Goal: Information Seeking & Learning: Get advice/opinions

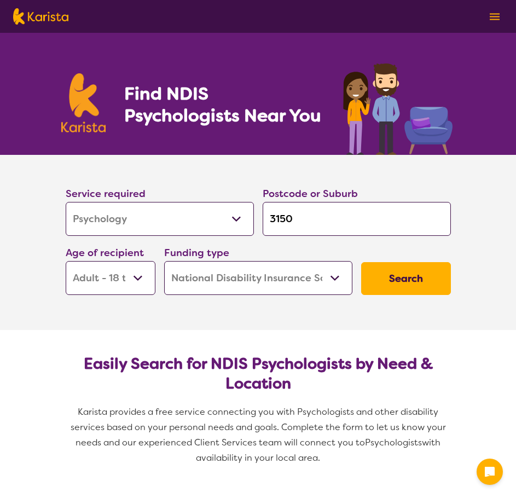
select select "Psychology"
select select "AD"
select select "NDIS"
select select "Psychology"
select select "AD"
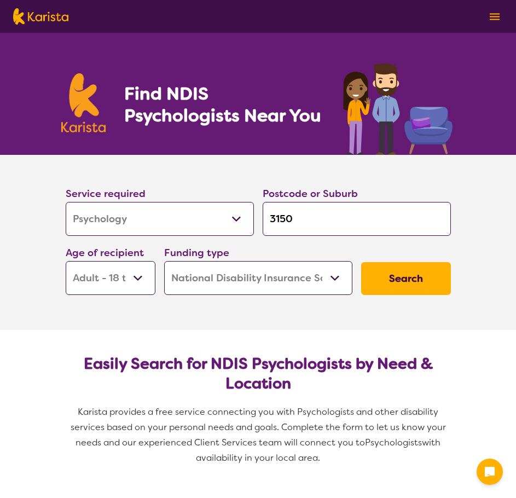
select select "NDIS"
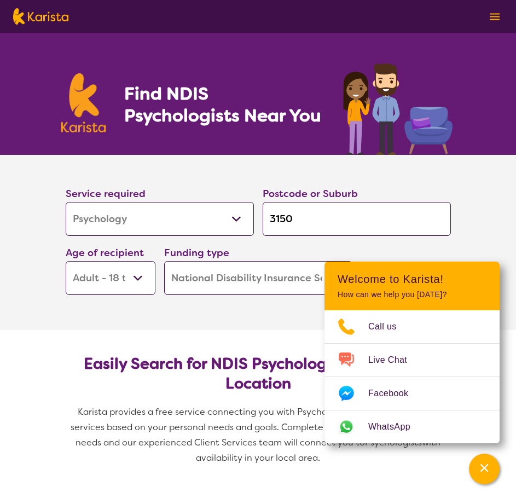
click at [113, 274] on select "Early Childhood - 0 to 9 Child - 10 to 11 Adolescent - 12 to 17 Adult - 18 to 6…" at bounding box center [111, 278] width 90 height 34
select select "CH"
click at [66, 261] on select "Early Childhood - 0 to 9 Child - 10 to 11 Adolescent - 12 to 17 Adult - 18 to 6…" at bounding box center [111, 278] width 90 height 34
select select "CH"
click at [127, 286] on select "Early Childhood - 0 to 9 Child - 10 to 11 Adolescent - 12 to 17 Adult - 18 to 6…" at bounding box center [111, 278] width 90 height 34
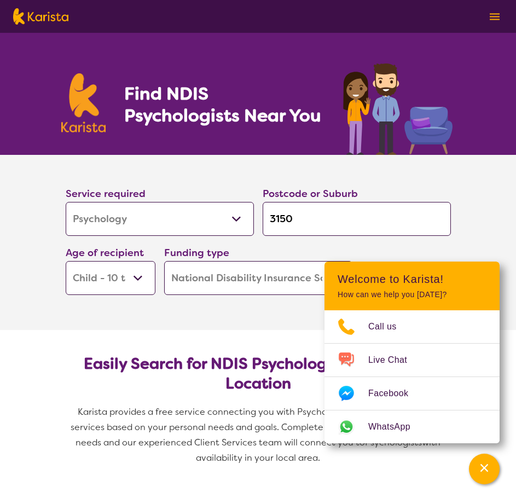
select select "AS"
click at [66, 261] on select "Early Childhood - 0 to 9 Child - 10 to 11 Adolescent - 12 to 17 Adult - 18 to 6…" at bounding box center [111, 278] width 90 height 34
select select "AS"
click at [247, 283] on select "Home Care Package (HCP) National Disability Insurance Scheme (NDIS) I don't know" at bounding box center [258, 278] width 188 height 34
click at [164, 261] on select "Home Care Package (HCP) National Disability Insurance Scheme (NDIS) I don't know" at bounding box center [258, 278] width 188 height 34
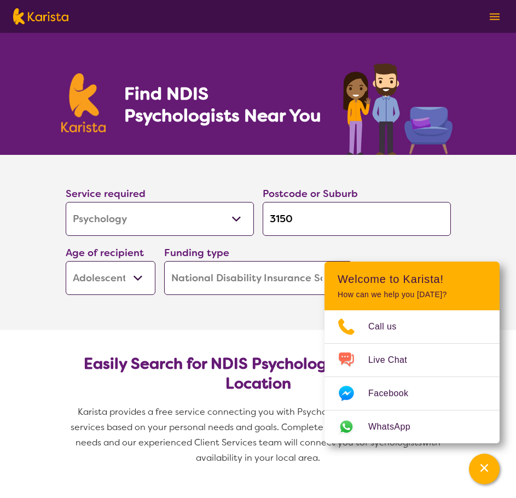
click at [308, 219] on input "3150" at bounding box center [356, 219] width 188 height 34
drag, startPoint x: 308, startPoint y: 219, endPoint x: 274, endPoint y: 220, distance: 33.9
click at [275, 220] on input "3150" at bounding box center [356, 219] width 188 height 34
type input "s"
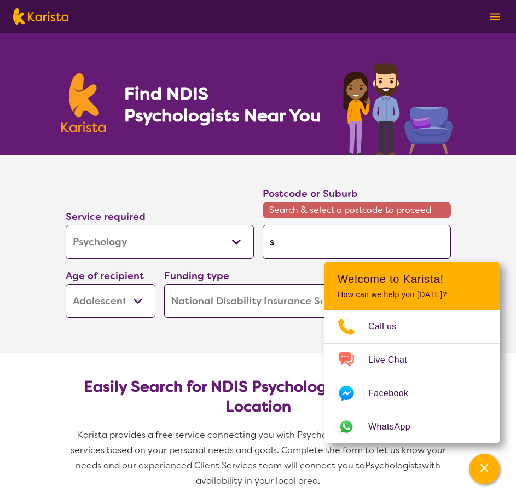
type input "se"
type input "sea"
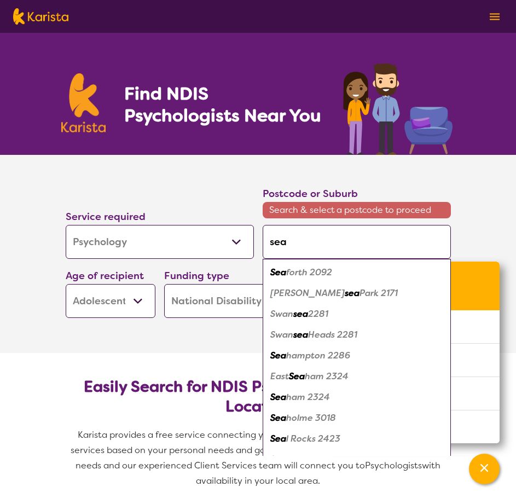
type input "seaf"
type input "seafo"
type input "seafor"
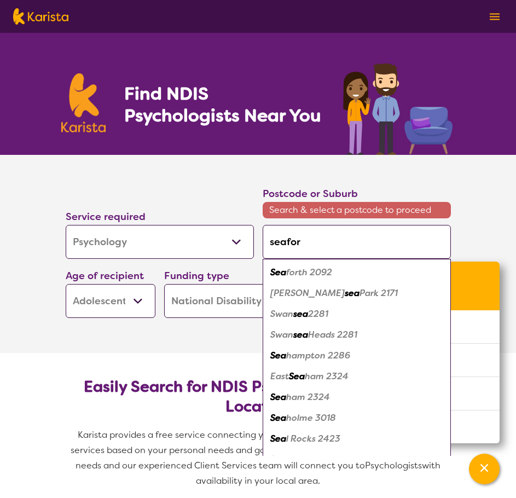
type input "seafor"
type input "seaford"
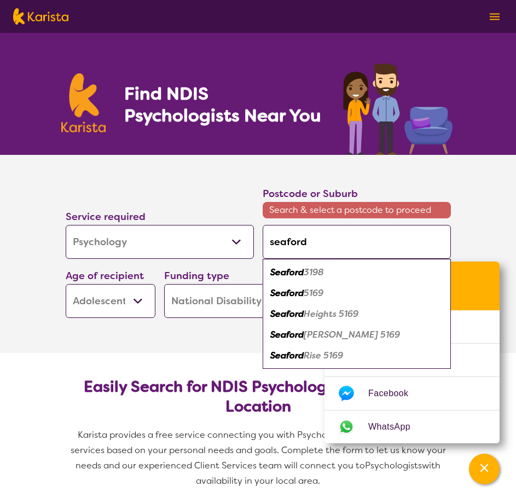
click at [300, 267] on em "Seaford" at bounding box center [286, 271] width 33 height 11
type input "3198"
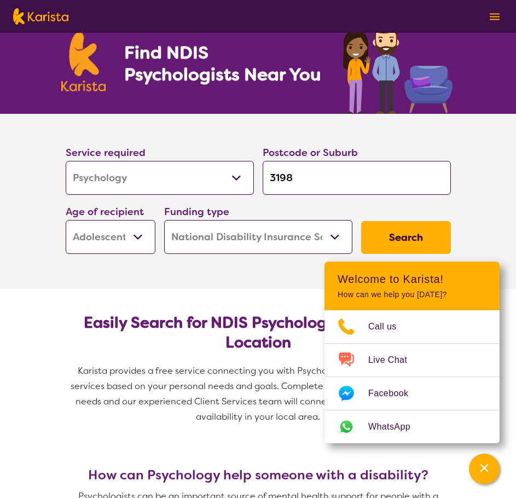
scroll to position [109, 0]
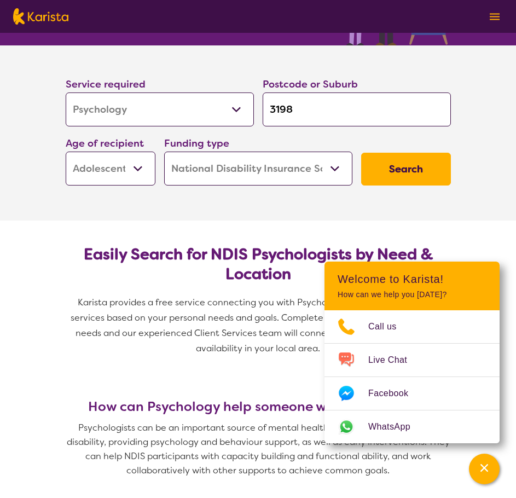
click at [379, 184] on button "Search" at bounding box center [406, 169] width 90 height 33
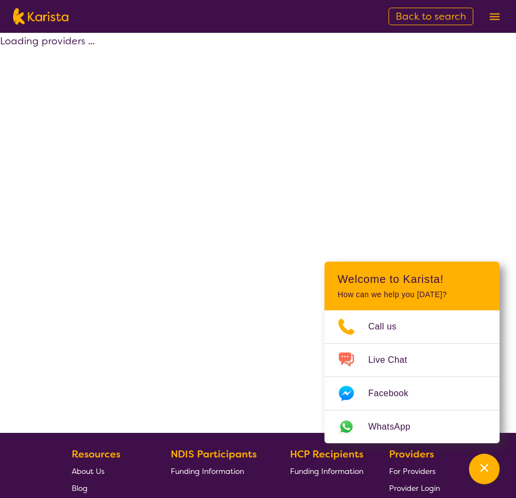
click at [397, 156] on div "Loading providers ..." at bounding box center [258, 233] width 516 height 400
select select "by_score"
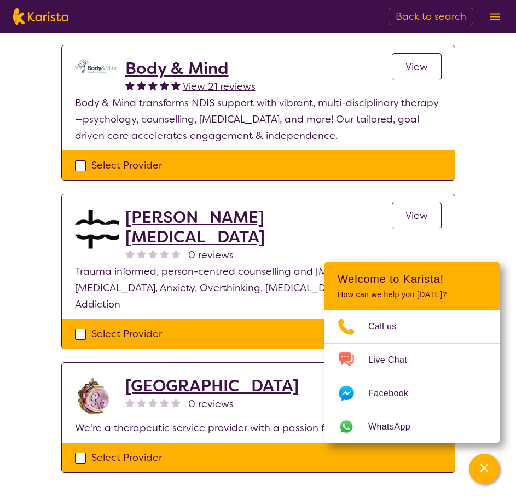
scroll to position [601, 0]
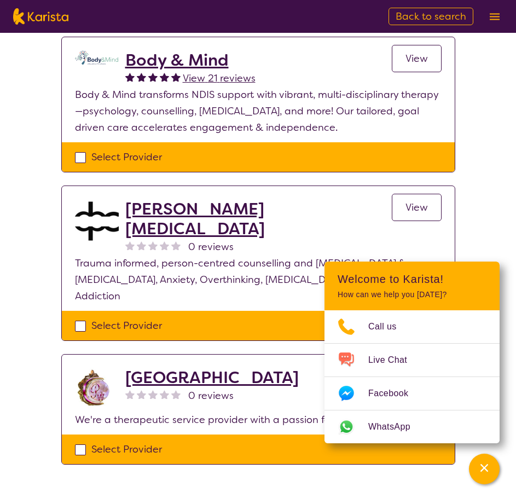
click at [212, 62] on h2 "Body & Mind" at bounding box center [190, 60] width 130 height 20
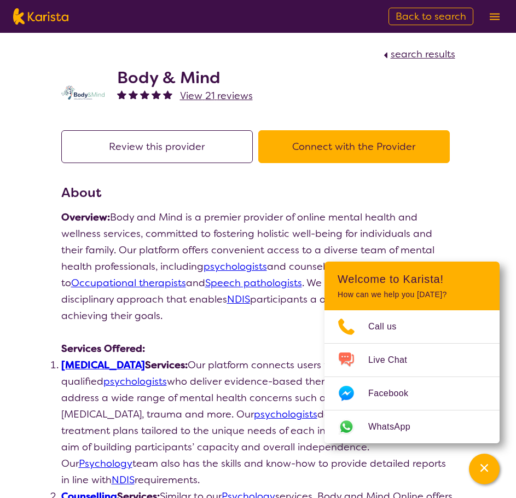
click at [184, 81] on h2 "Body & Mind" at bounding box center [185, 78] width 136 height 20
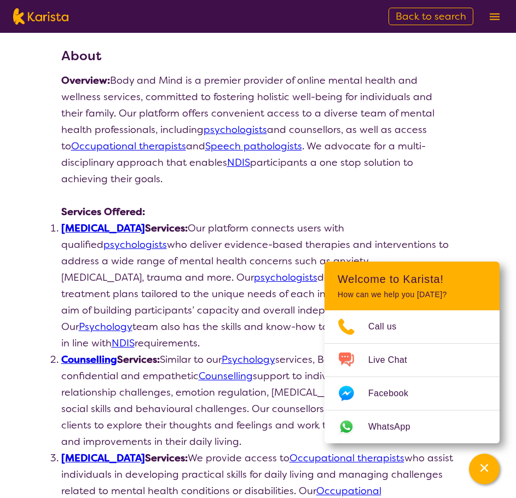
scroll to position [219, 0]
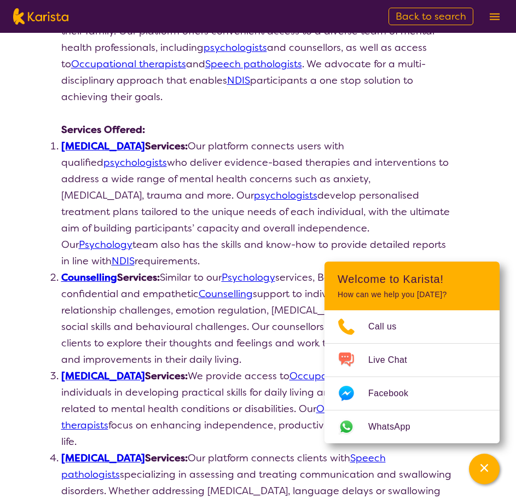
scroll to position [198, 0]
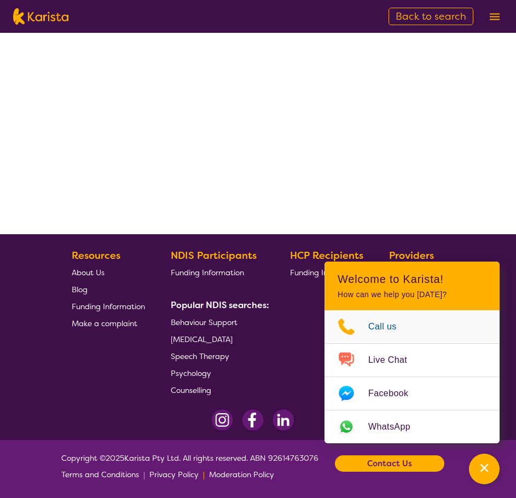
select select "by_score"
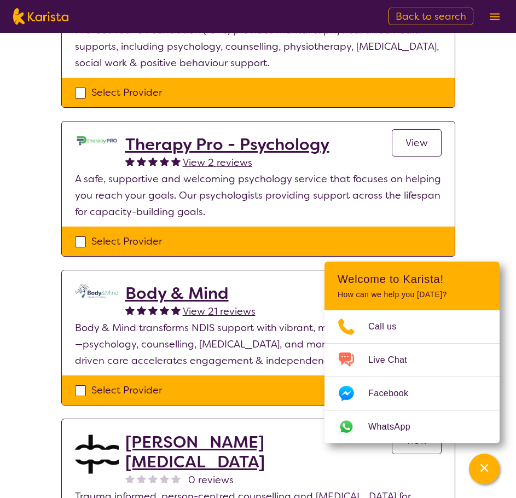
scroll to position [363, 0]
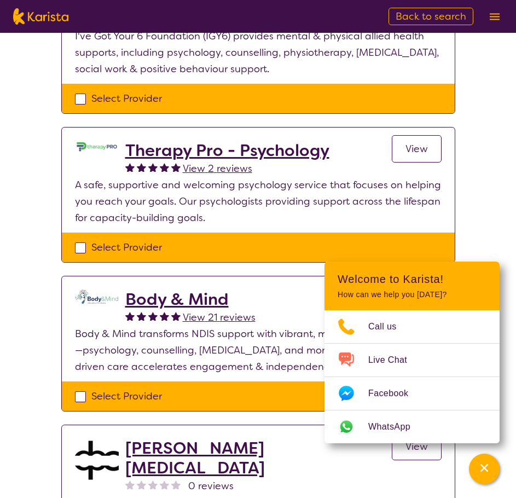
click at [153, 160] on div at bounding box center [153, 168] width 11 height 16
click at [150, 150] on h2 "Therapy Pro - Psychology" at bounding box center [227, 151] width 204 height 20
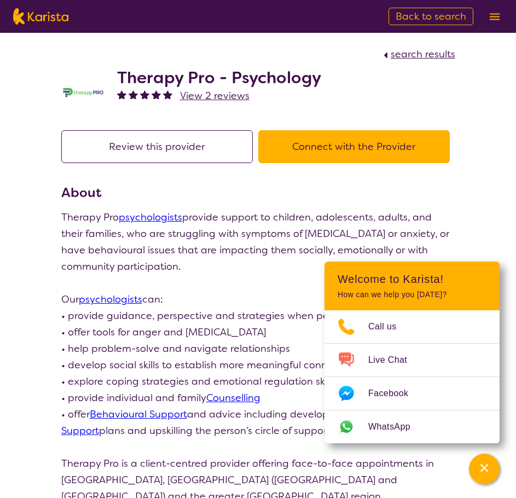
scroll to position [363, 0]
select select "by_score"
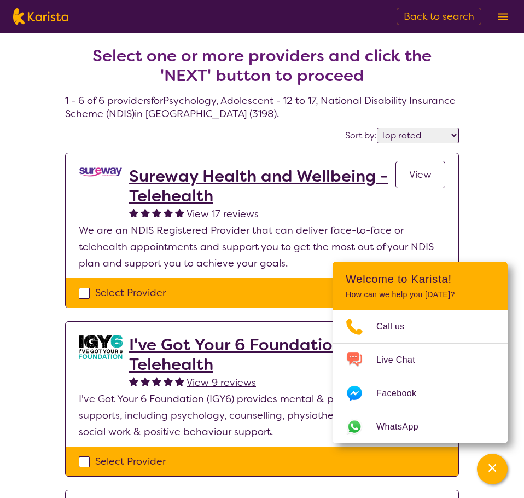
select select "Psychology"
select select "AS"
select select "NDIS"
select select "Psychology"
select select "AS"
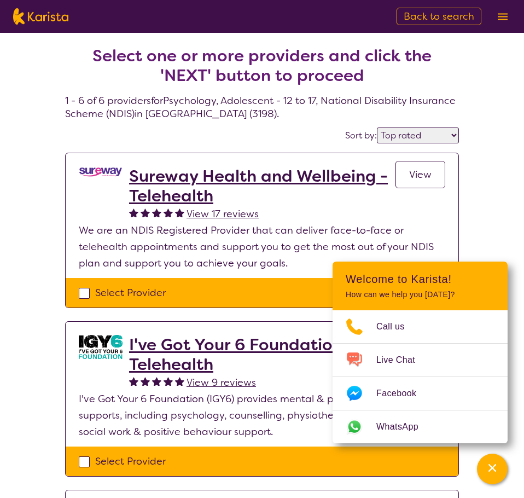
select select "NDIS"
